Goal: Complete application form

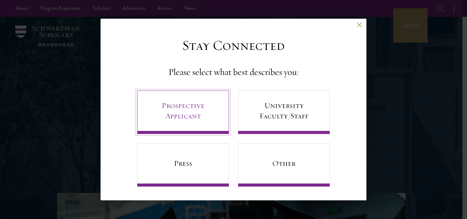
click at [183, 102] on link "Prospective Applicant" at bounding box center [183, 112] width 92 height 43
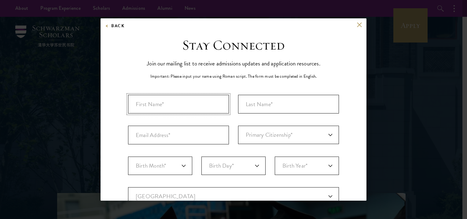
click at [189, 103] on input "First Name*" at bounding box center [178, 104] width 101 height 19
type input "[PERSON_NAME]"
type input "Kanwal"
type input "[EMAIL_ADDRESS][DOMAIN_NAME]"
select select "07"
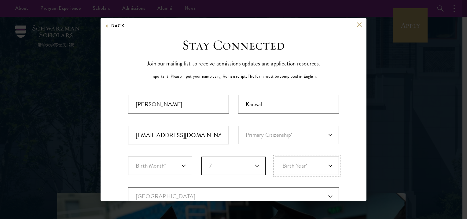
select select "2002"
select select "PK"
select select
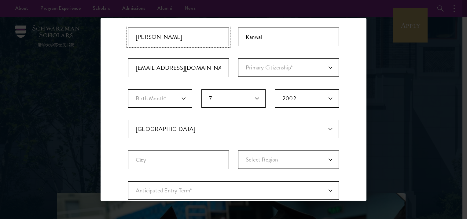
scroll to position [67, 0]
click at [318, 73] on select "Primary Citizenship* [GEOGRAPHIC_DATA] [DEMOGRAPHIC_DATA] [DEMOGRAPHIC_DATA] [D…" at bounding box center [288, 68] width 101 height 18
select select "PK"
click at [238, 59] on select "Primary Citizenship* [GEOGRAPHIC_DATA] [DEMOGRAPHIC_DATA] [DEMOGRAPHIC_DATA] [D…" at bounding box center [288, 68] width 101 height 18
click at [180, 106] on select "Birth Month* January February March April May June July August September Octobe…" at bounding box center [160, 99] width 64 height 18
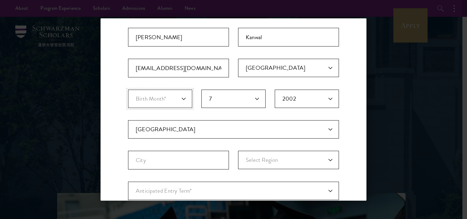
select select "07"
click at [128, 90] on select "Birth Month* January February March April May June July August September Octobe…" at bounding box center [160, 99] width 64 height 18
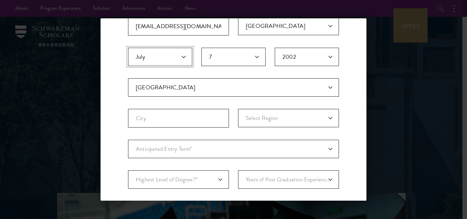
scroll to position [117, 0]
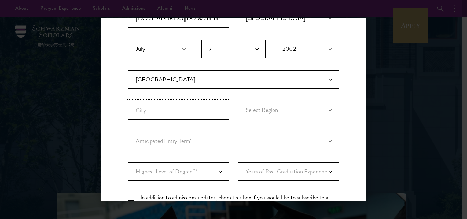
click at [199, 110] on input "City" at bounding box center [178, 110] width 101 height 19
click at [270, 113] on select "Select Region Azad [GEOGRAPHIC_DATA] [GEOGRAPHIC_DATA] Federally Administered T…" at bounding box center [288, 110] width 101 height 18
select select "[GEOGRAPHIC_DATA]"
click at [238, 101] on select "Select Region Azad [GEOGRAPHIC_DATA] [GEOGRAPHIC_DATA] Federally Administered T…" at bounding box center [288, 110] width 101 height 18
click at [195, 114] on input "City" at bounding box center [178, 110] width 101 height 19
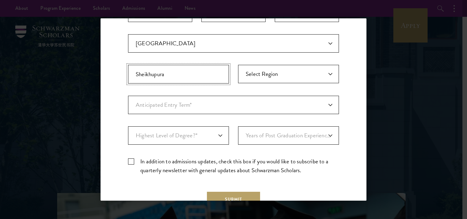
scroll to position [154, 0]
type input "Sheikhupura"
click at [210, 110] on select "Anticipated Entry Term* [DATE] (Application opens [DATE]) Just Exploring" at bounding box center [233, 104] width 211 height 18
select select "e64b8ab3-eabb-4867-96d5-7e6b4840665f"
click at [128, 95] on select "Anticipated Entry Term* [DATE] (Application opens [DATE]) Just Exploring" at bounding box center [233, 104] width 211 height 18
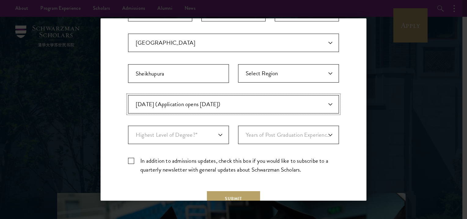
scroll to position [160, 0]
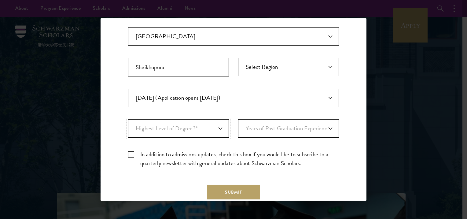
click at [210, 127] on select "Highest Level of Degree?* PHD Bachelor's Master's Current Undergraduate Student" at bounding box center [178, 128] width 101 height 18
select select "009547fe-3364-4351-8e81-63abea734008"
click at [128, 119] on select "Highest Level of Degree?* PHD Bachelor's Master's Current Undergraduate Student" at bounding box center [178, 128] width 101 height 18
click at [326, 128] on select "Years of Post Graduation Experience?* 1 2 3 4 5 6 7 8 9 10" at bounding box center [288, 128] width 101 height 18
select select "3"
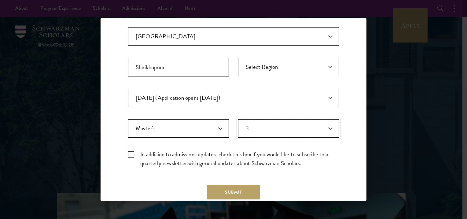
click at [238, 119] on select "Years of Post Graduation Experience?* 1 2 3 4 5 6 7 8 9 10" at bounding box center [288, 128] width 101 height 18
click at [132, 153] on label "In addition to admissions updates, check this box if you would like to subscrib…" at bounding box center [233, 159] width 211 height 18
click at [132, 153] on input "In addition to admissions updates, check this box if you would like to subscrib…" at bounding box center [233, 152] width 211 height 4
checkbox input "true"
click at [217, 190] on button "Submit" at bounding box center [233, 192] width 53 height 15
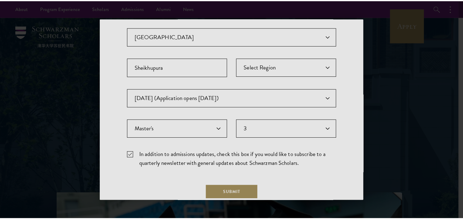
scroll to position [0, 0]
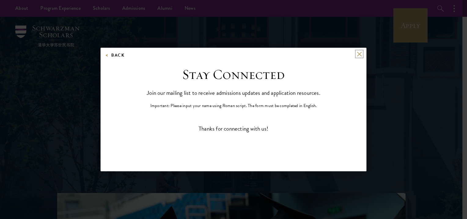
click at [359, 52] on button at bounding box center [359, 53] width 5 height 5
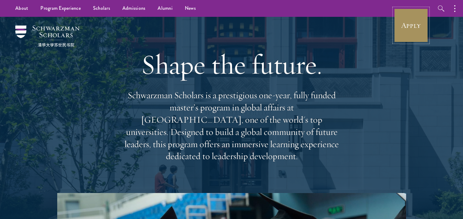
click at [417, 21] on link "Apply" at bounding box center [411, 25] width 34 height 34
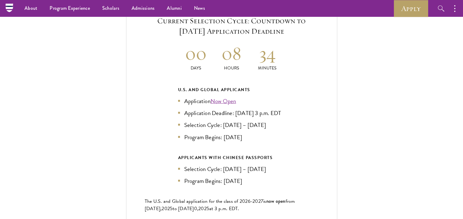
scroll to position [1328, 0]
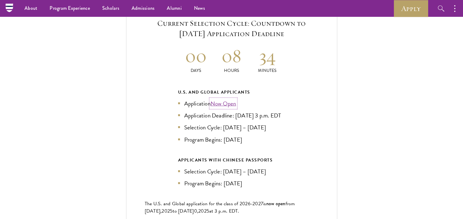
click at [222, 99] on link "Now Open" at bounding box center [223, 103] width 26 height 9
